Goal: Transaction & Acquisition: Purchase product/service

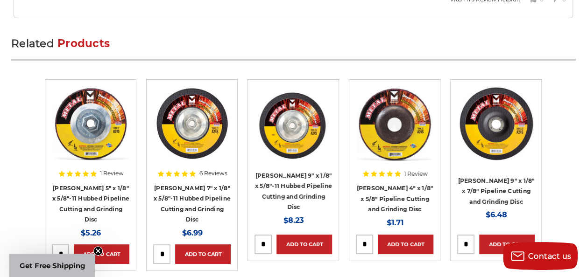
scroll to position [1634, 0]
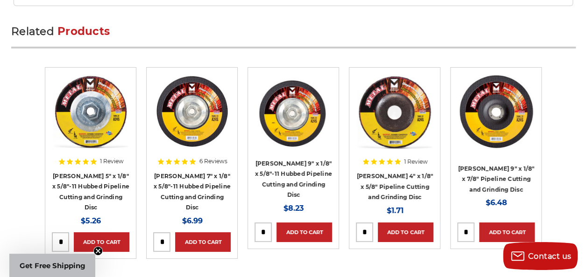
click at [65, 236] on input "tel" at bounding box center [60, 242] width 16 height 19
type input "*"
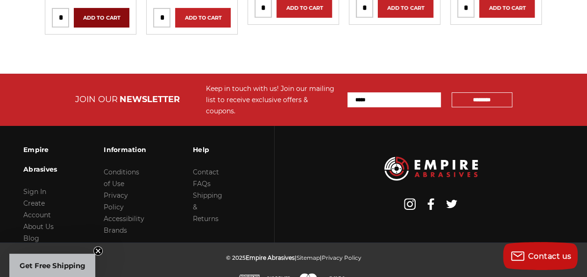
scroll to position [1859, 0]
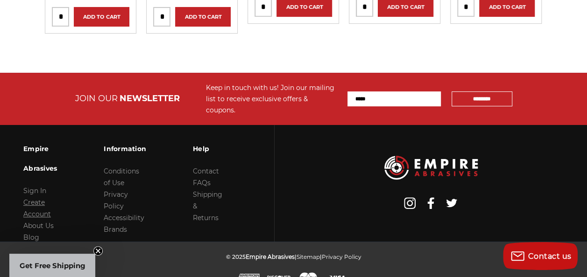
type input "*"
click at [51, 198] on link "Create Account" at bounding box center [37, 208] width 28 height 20
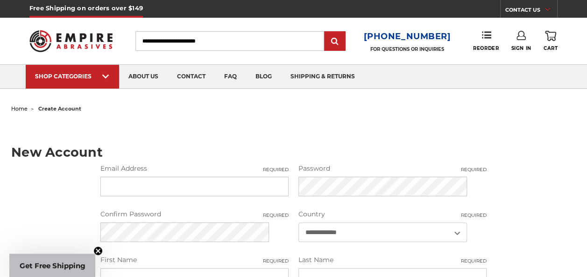
click at [144, 186] on input "Email Address Required" at bounding box center [194, 187] width 188 height 20
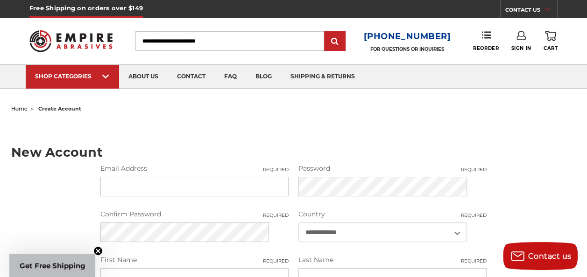
type input "**********"
type input "*****"
type input "*******"
type input "**********"
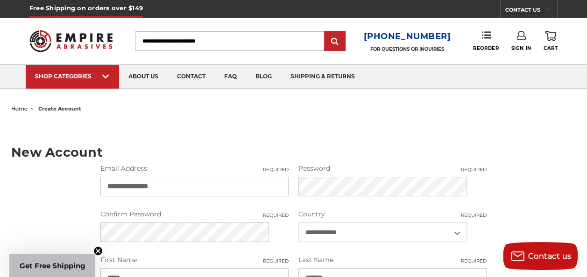
type input "**********"
select select "********"
type input "*****"
type input "**********"
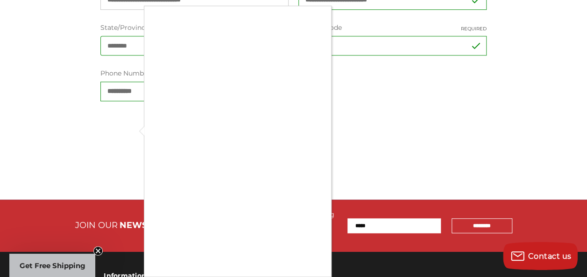
scroll to position [373, 0]
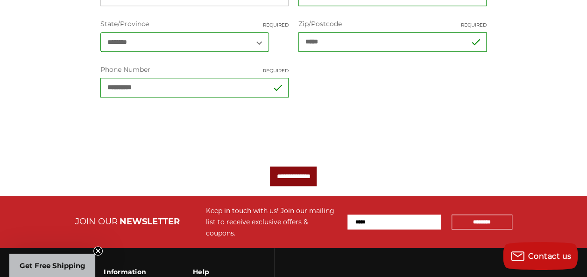
click at [287, 177] on input "**********" at bounding box center [293, 177] width 47 height 20
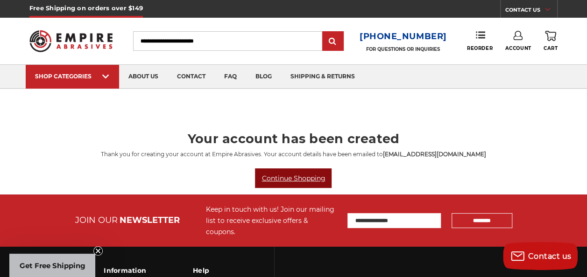
click at [298, 178] on link "Continue Shopping" at bounding box center [293, 179] width 77 height 20
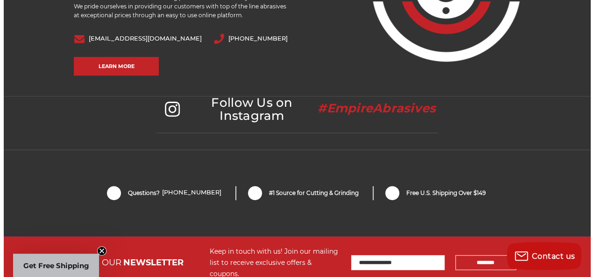
scroll to position [1961, 0]
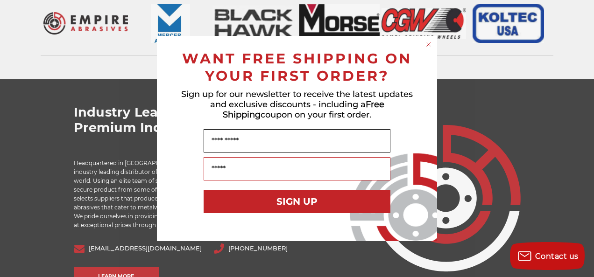
click at [258, 141] on input "Name" at bounding box center [297, 140] width 187 height 23
type input "*****"
type input "**********"
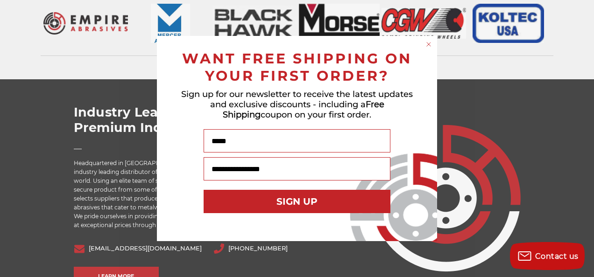
click at [313, 202] on button "SIGN UP" at bounding box center [297, 201] width 187 height 23
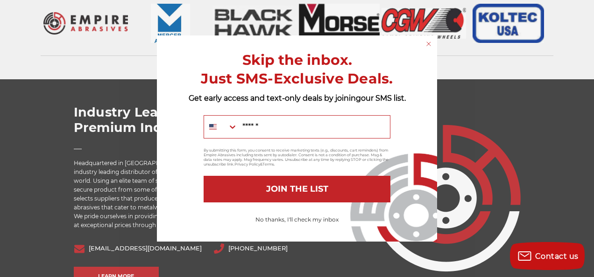
click at [277, 220] on button "No thanks, I'll check my inbox" at bounding box center [297, 220] width 92 height 16
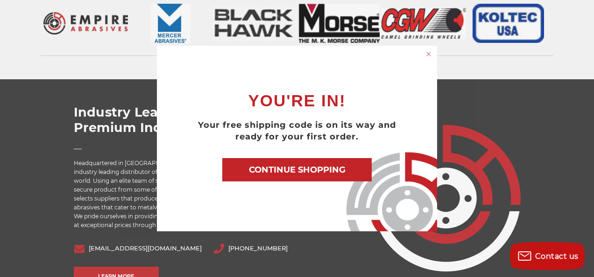
click at [314, 168] on button "CONTINUE SHOPPING" at bounding box center [296, 169] width 149 height 23
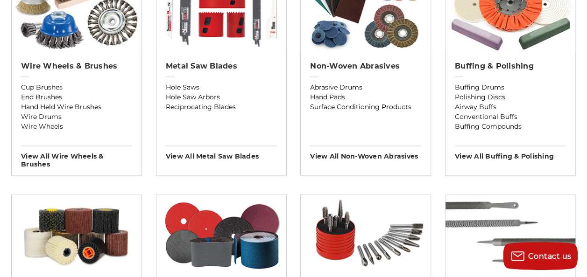
scroll to position [560, 0]
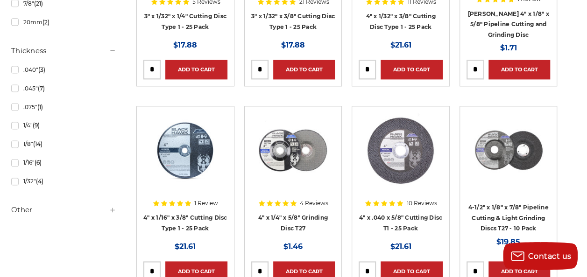
scroll to position [607, 0]
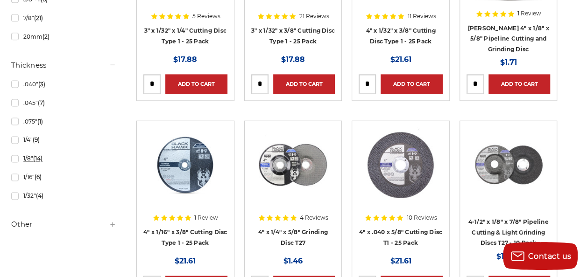
click at [44, 158] on link "1/8" (14)" at bounding box center [63, 158] width 105 height 16
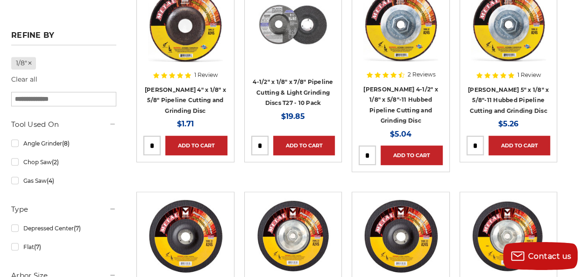
scroll to position [233, 0]
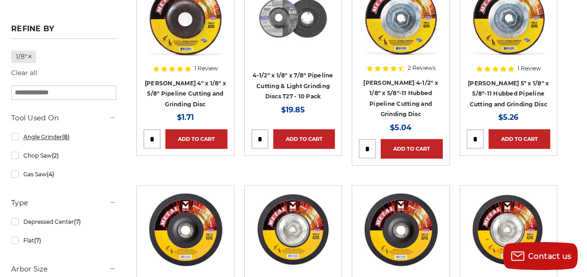
click at [44, 135] on link "Angle Grinder (8)" at bounding box center [63, 137] width 105 height 16
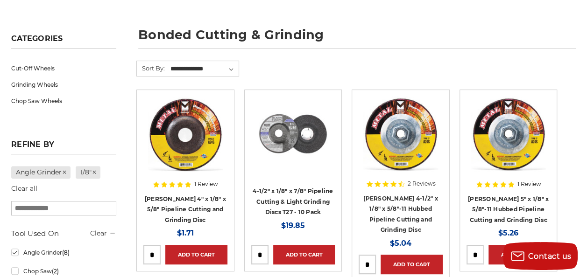
scroll to position [140, 0]
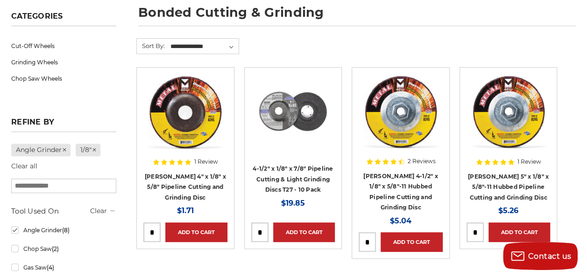
click at [473, 230] on input "tel" at bounding box center [475, 232] width 16 height 19
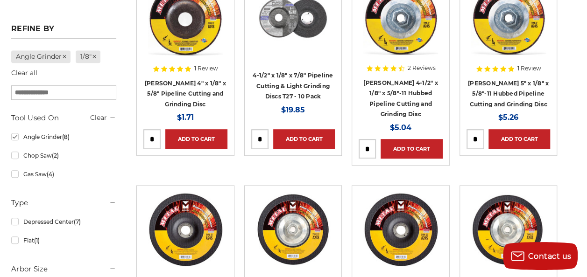
scroll to position [187, 0]
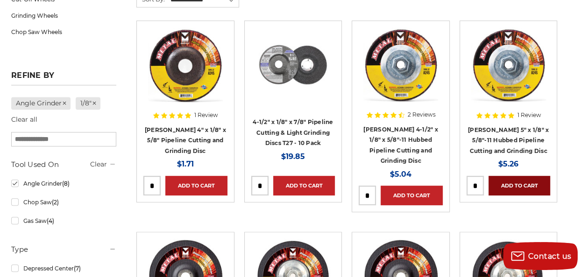
type input "*"
click at [516, 184] on link "Add to Cart" at bounding box center [519, 186] width 62 height 20
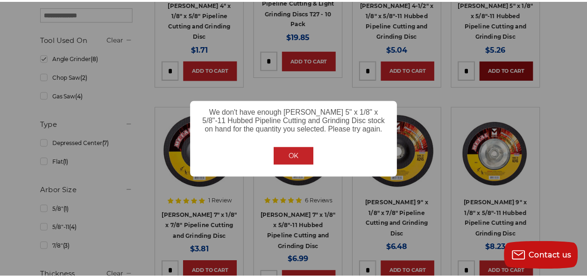
scroll to position [346, 0]
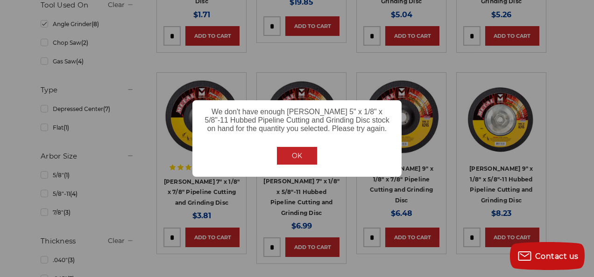
click at [307, 157] on button "OK" at bounding box center [297, 156] width 40 height 18
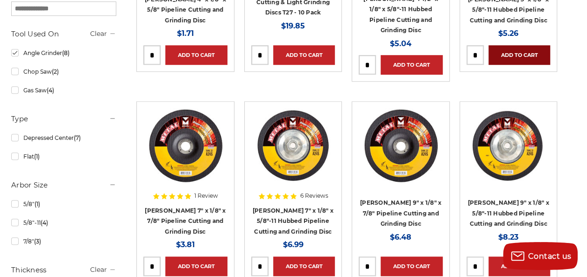
scroll to position [253, 0]
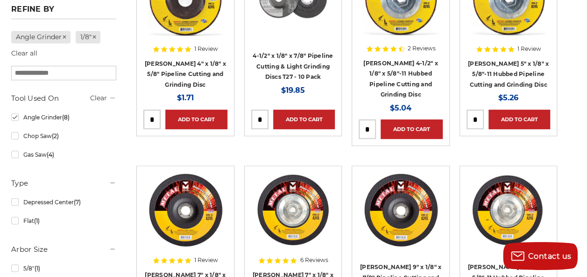
click at [473, 117] on input "*" at bounding box center [475, 119] width 16 height 19
type input "*"
click at [508, 114] on link "Add to Cart" at bounding box center [519, 120] width 62 height 20
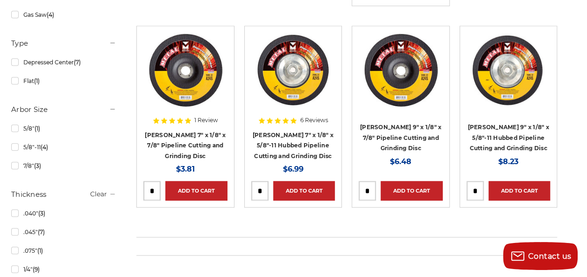
scroll to position [440, 0]
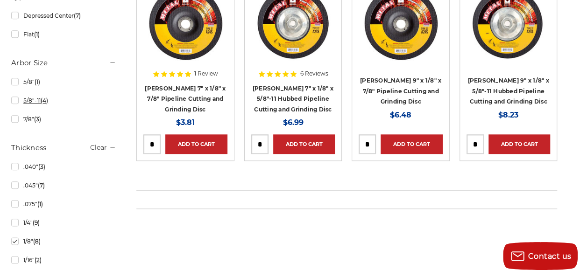
click at [46, 99] on link "5/8"-11 (4)" at bounding box center [63, 100] width 105 height 16
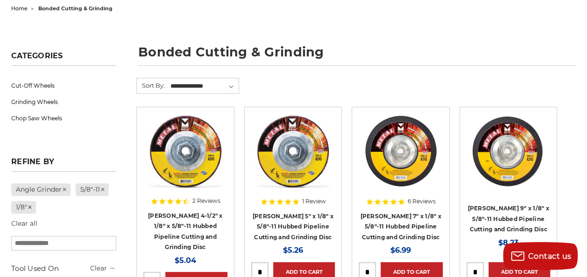
scroll to position [140, 0]
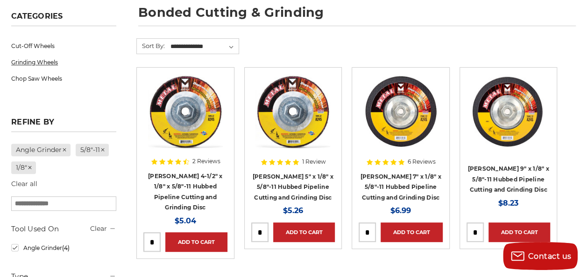
click at [48, 59] on link "Grinding Wheels" at bounding box center [63, 62] width 105 height 16
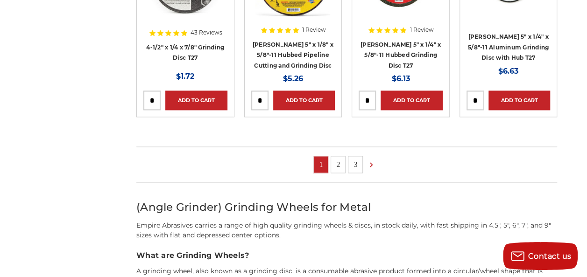
scroll to position [700, 0]
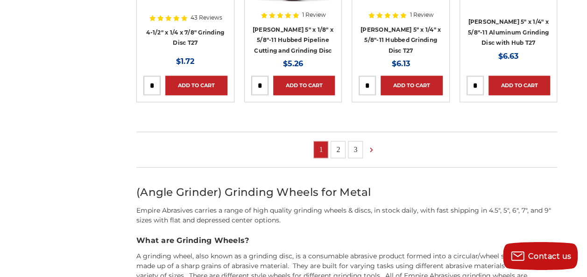
click at [342, 153] on link "2" at bounding box center [338, 149] width 14 height 16
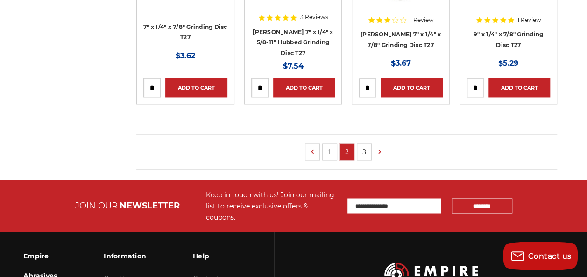
scroll to position [747, 0]
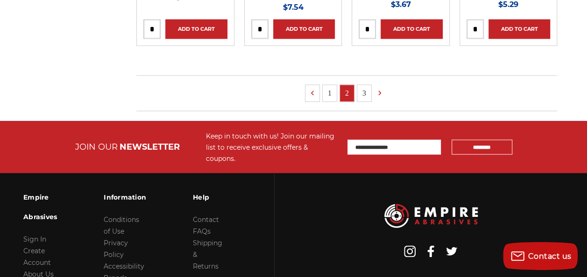
click at [367, 89] on link "3" at bounding box center [364, 93] width 14 height 16
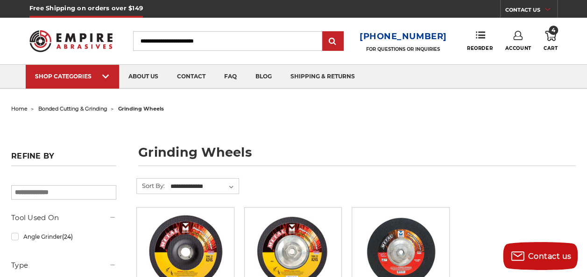
click at [553, 37] on icon at bounding box center [550, 36] width 11 height 10
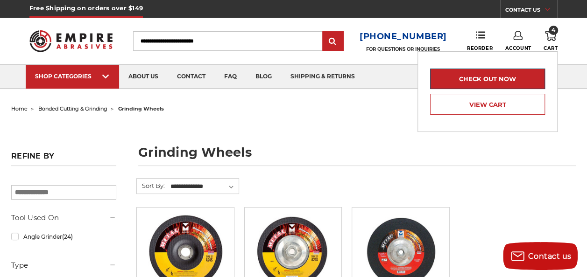
click at [481, 76] on link "Check out now" at bounding box center [487, 79] width 115 height 21
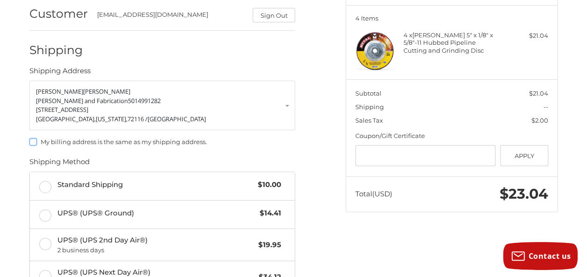
scroll to position [110, 0]
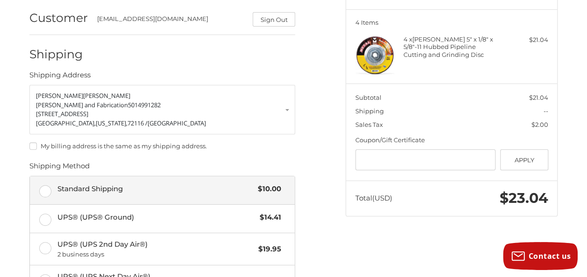
click at [46, 191] on label "Standard Shipping $10.00" at bounding box center [162, 190] width 265 height 28
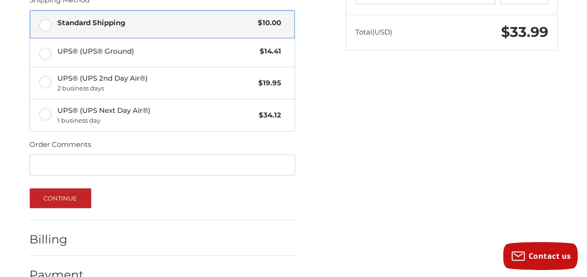
scroll to position [297, 0]
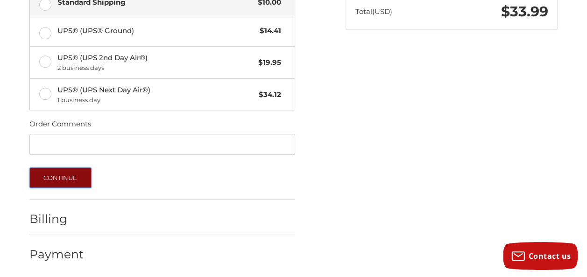
click at [69, 177] on button "Continue" at bounding box center [60, 178] width 62 height 21
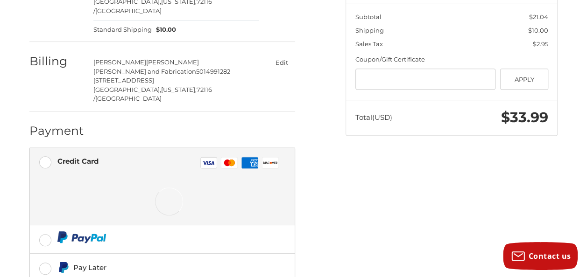
scroll to position [108, 0]
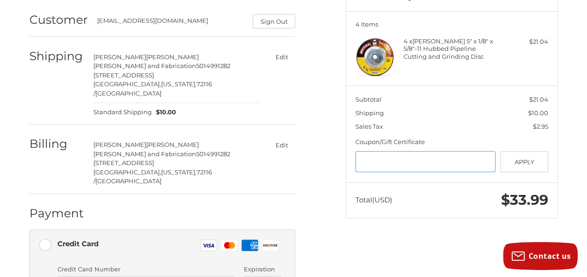
click at [419, 154] on input "Gift Certificate or Coupon Code" at bounding box center [425, 161] width 141 height 21
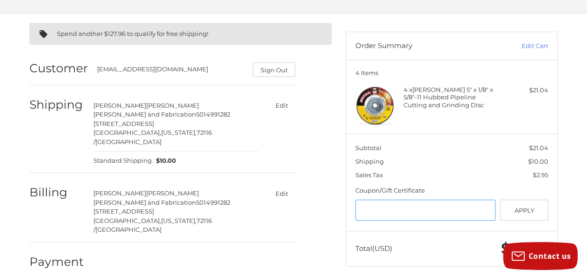
scroll to position [0, 0]
